Goal: Find specific page/section: Find specific page/section

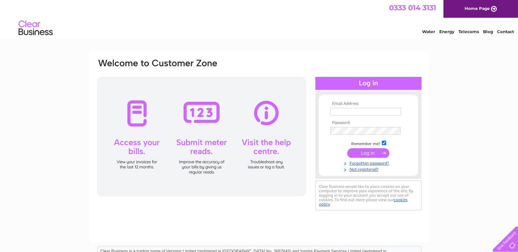
type input "lochinverstores@btconnect.com"
click at [367, 155] on input "submit" at bounding box center [368, 153] width 42 height 10
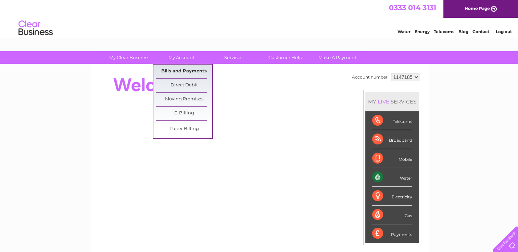
click at [181, 67] on link "Bills and Payments" at bounding box center [184, 72] width 56 height 14
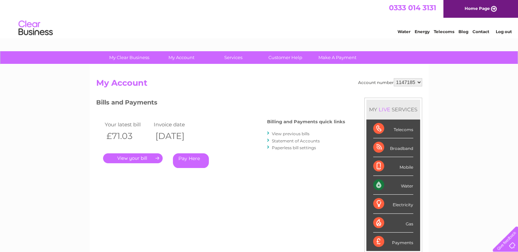
click at [134, 156] on link "." at bounding box center [133, 159] width 60 height 10
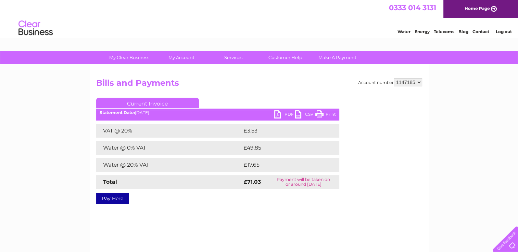
click at [326, 112] on link "Print" at bounding box center [325, 115] width 21 height 10
